Goal: Navigation & Orientation: Find specific page/section

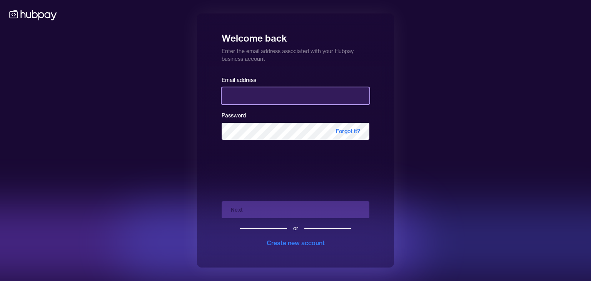
type input "**********"
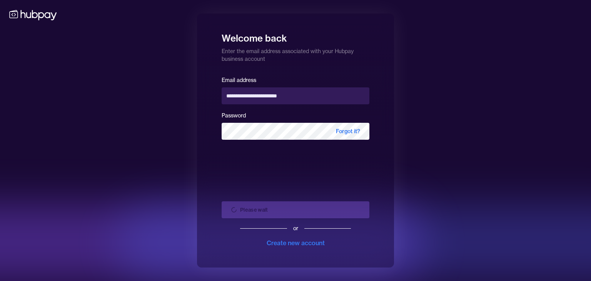
click at [283, 210] on div "Please wait or Create new account" at bounding box center [296, 221] width 148 height 52
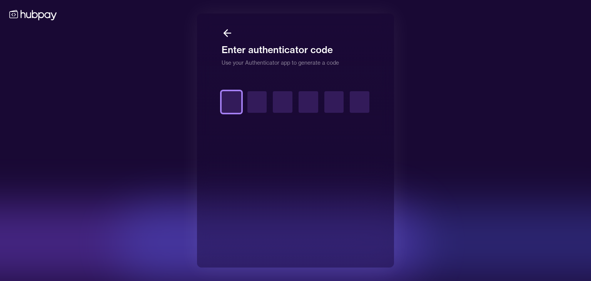
click at [234, 103] on input "text" at bounding box center [232, 102] width 20 height 22
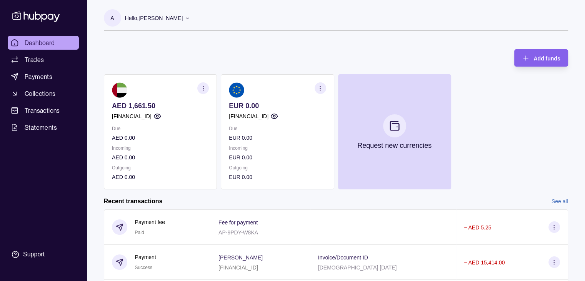
click at [314, 85] on button "button" at bounding box center [320, 88] width 12 height 12
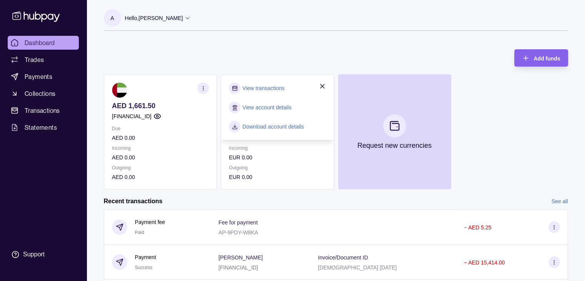
click at [325, 83] on icon "button" at bounding box center [322, 86] width 8 height 8
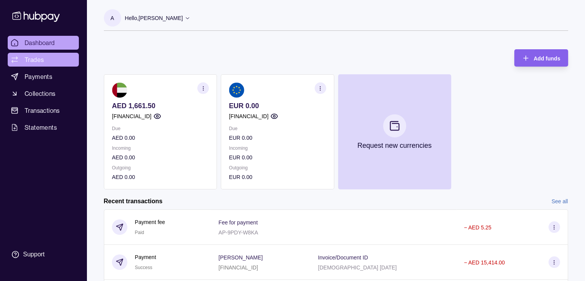
click at [55, 54] on link "Trades" at bounding box center [43, 60] width 71 height 14
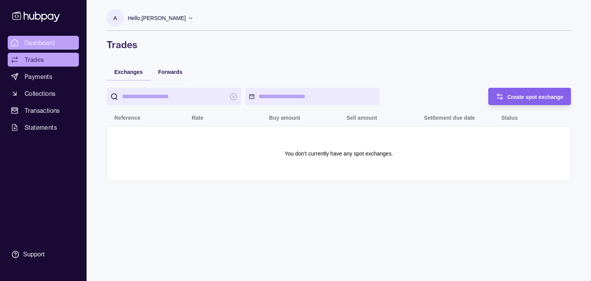
click at [57, 39] on link "Dashboard" at bounding box center [43, 43] width 71 height 14
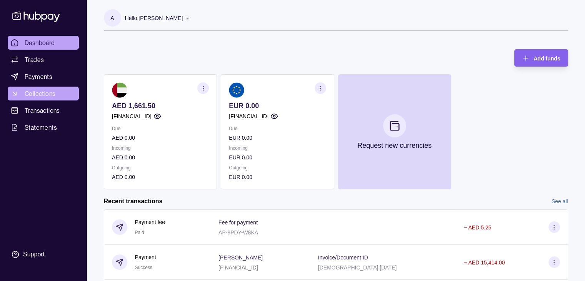
click at [50, 97] on span "Collections" at bounding box center [40, 93] width 31 height 9
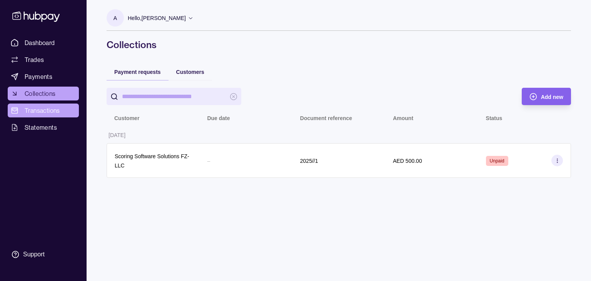
click at [49, 107] on span "Transactions" at bounding box center [42, 110] width 35 height 9
